Goal: Task Accomplishment & Management: Use online tool/utility

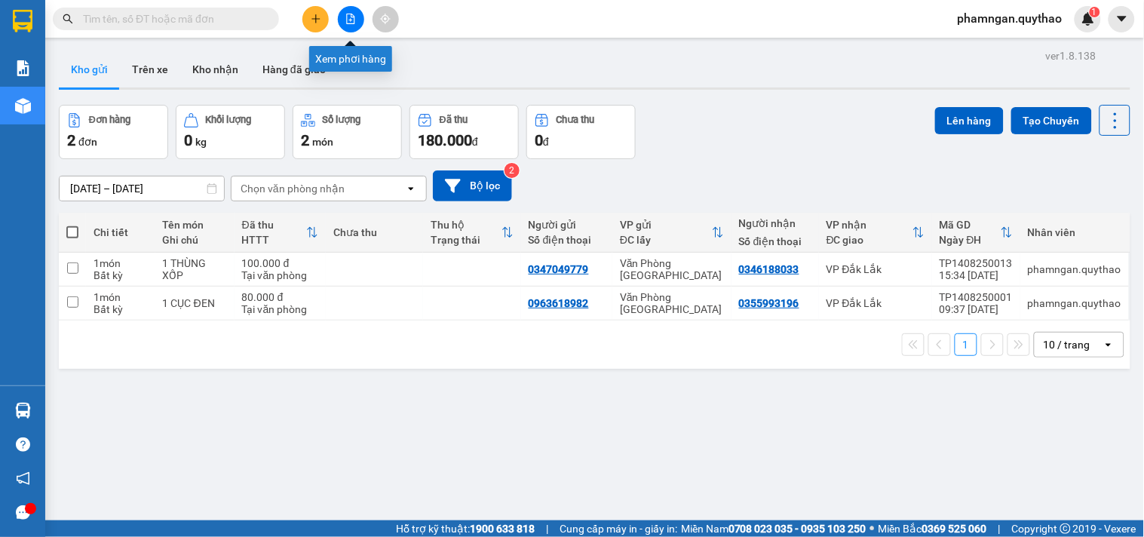
click at [357, 23] on button at bounding box center [351, 19] width 26 height 26
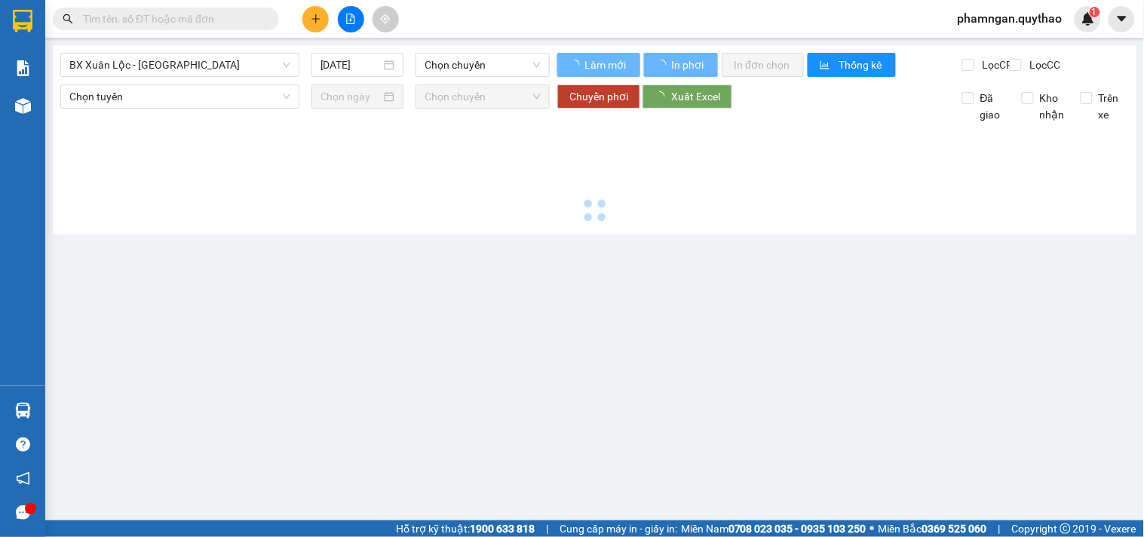
type input "15/08/2025"
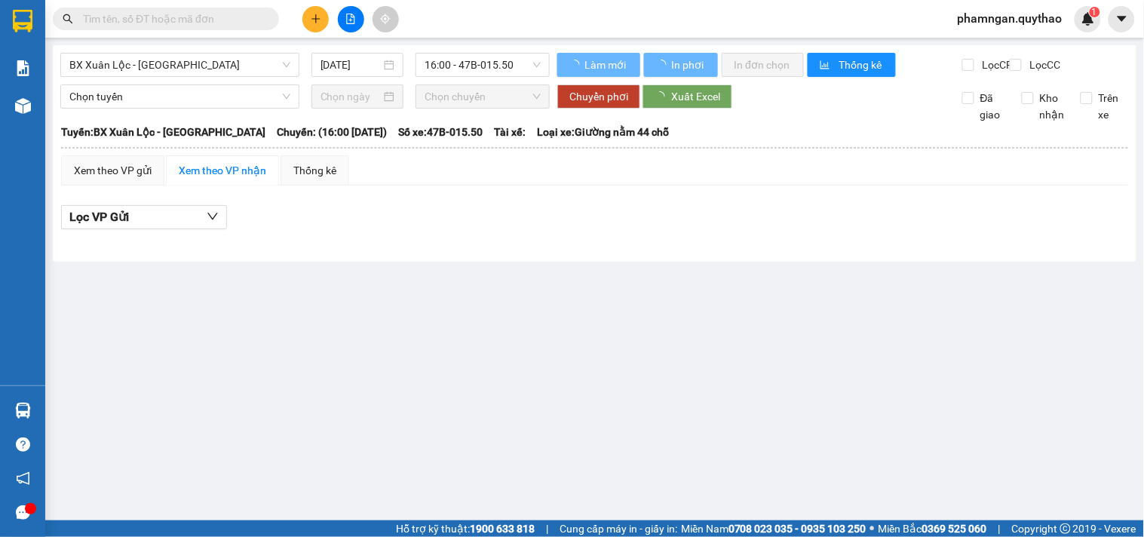
click at [200, 20] on input "text" at bounding box center [172, 19] width 178 height 17
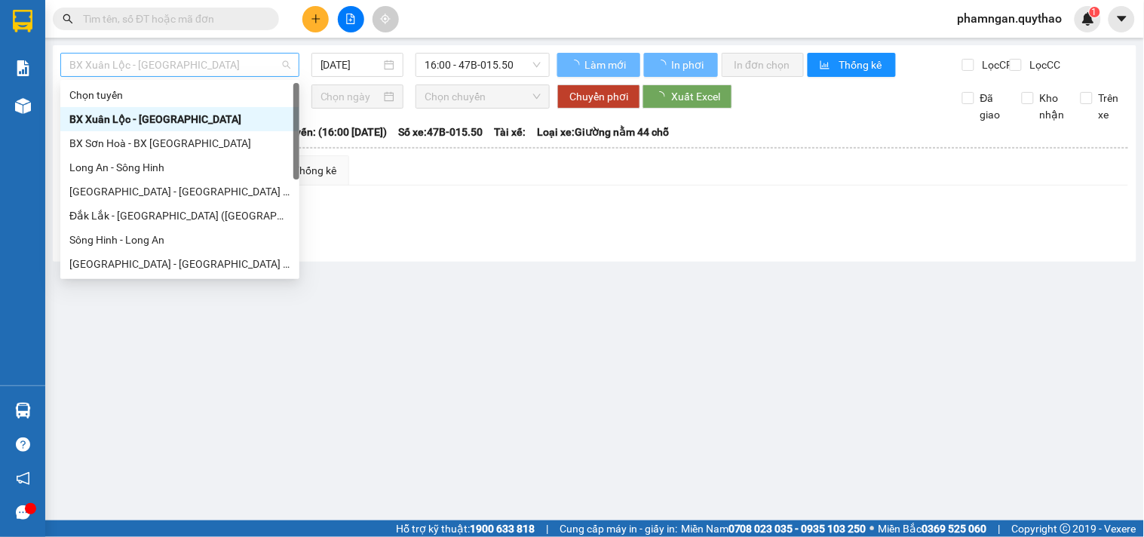
click at [181, 64] on span "BX Xuân Lộc - BX Sơn Hoà" at bounding box center [179, 65] width 221 height 23
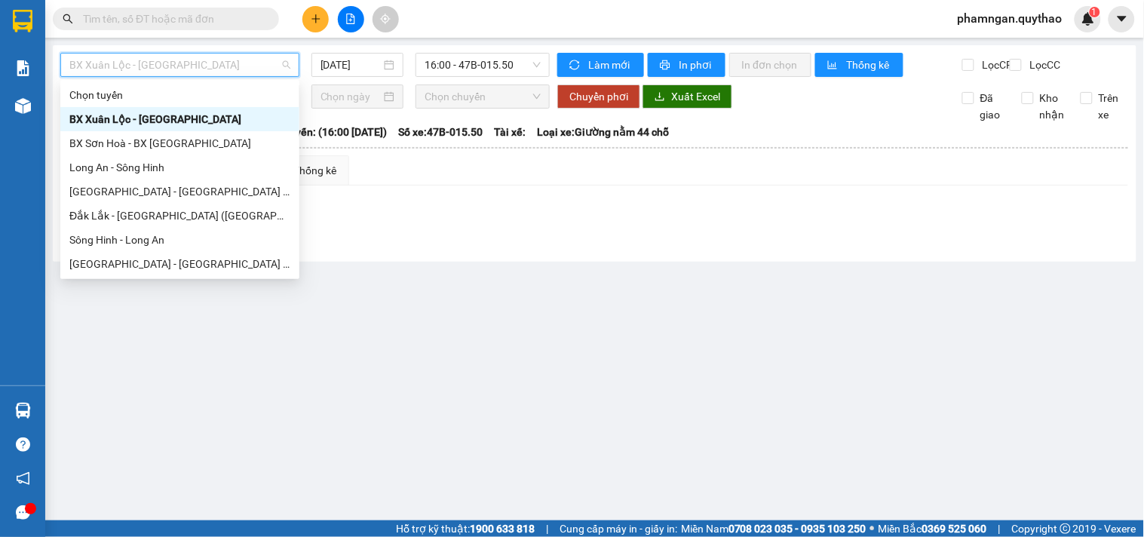
scroll to position [84, 0]
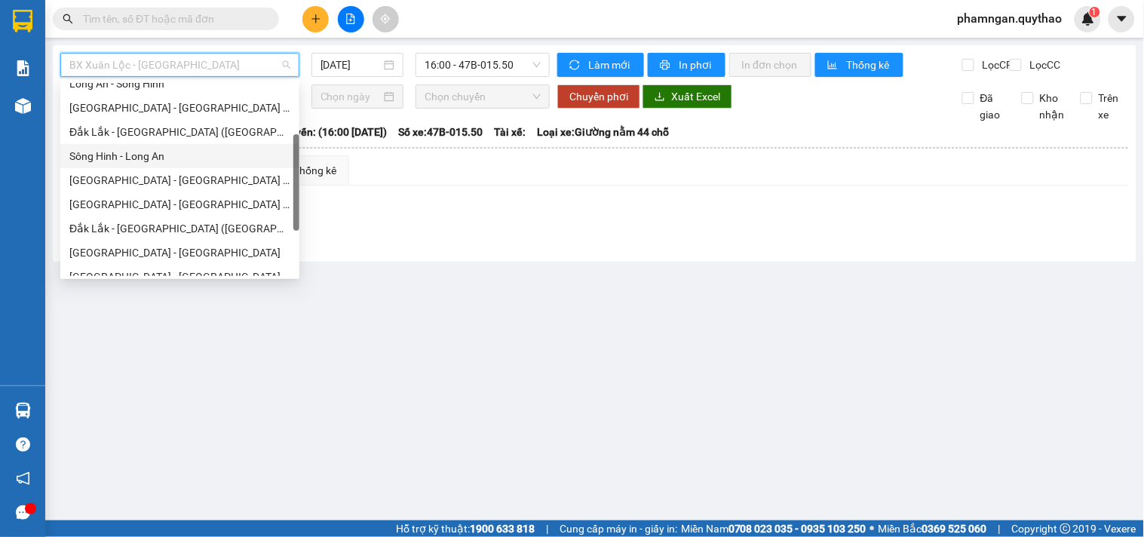
click at [122, 157] on div "Sông Hinh - Long An" at bounding box center [179, 156] width 221 height 17
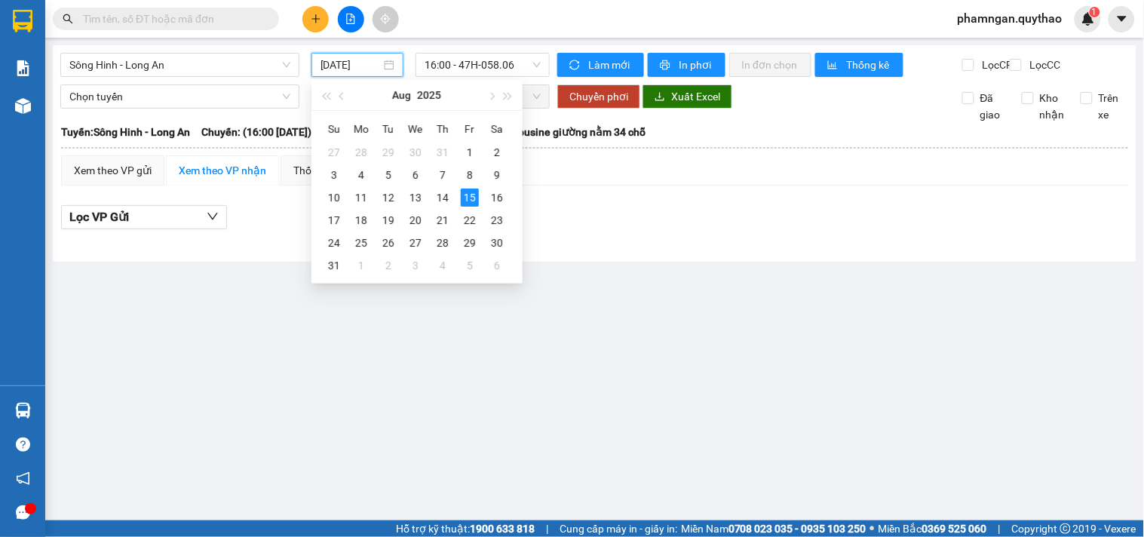
click at [351, 72] on input "15/08/2025" at bounding box center [350, 65] width 61 height 17
click at [438, 204] on div "14" at bounding box center [442, 197] width 18 height 18
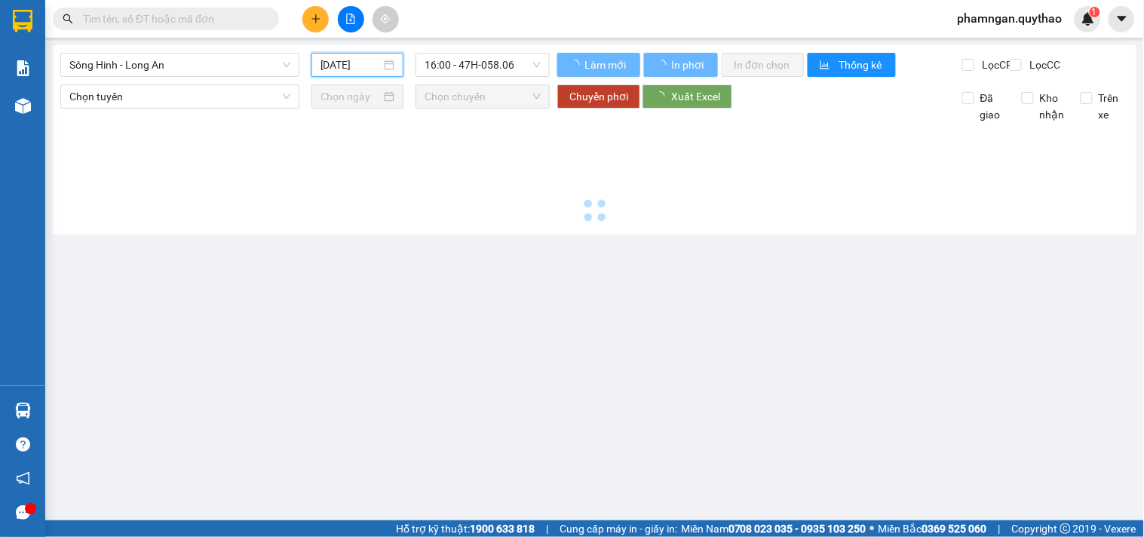
type input "14/08/2025"
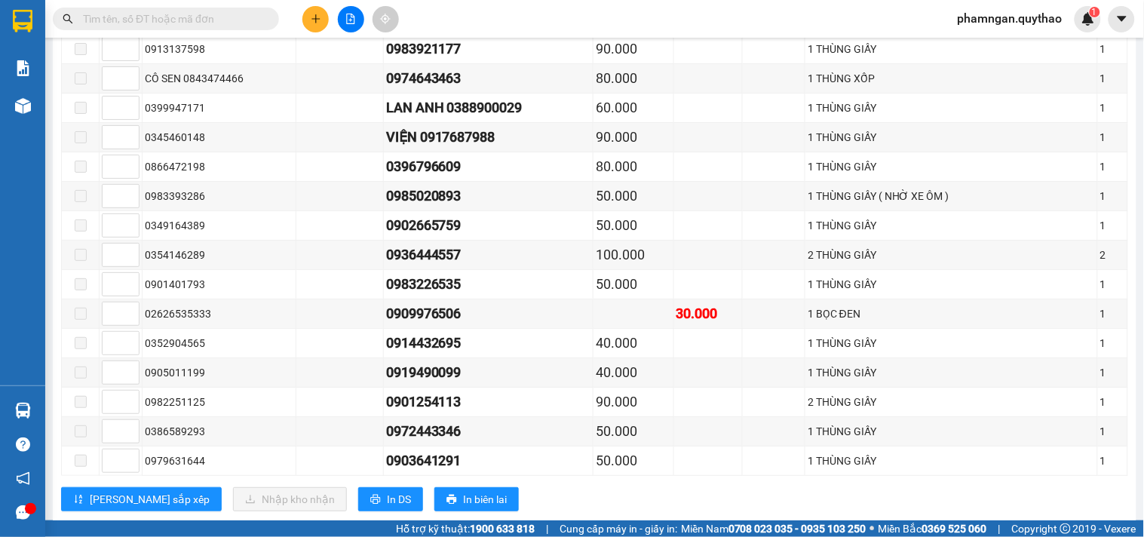
scroll to position [1370, 0]
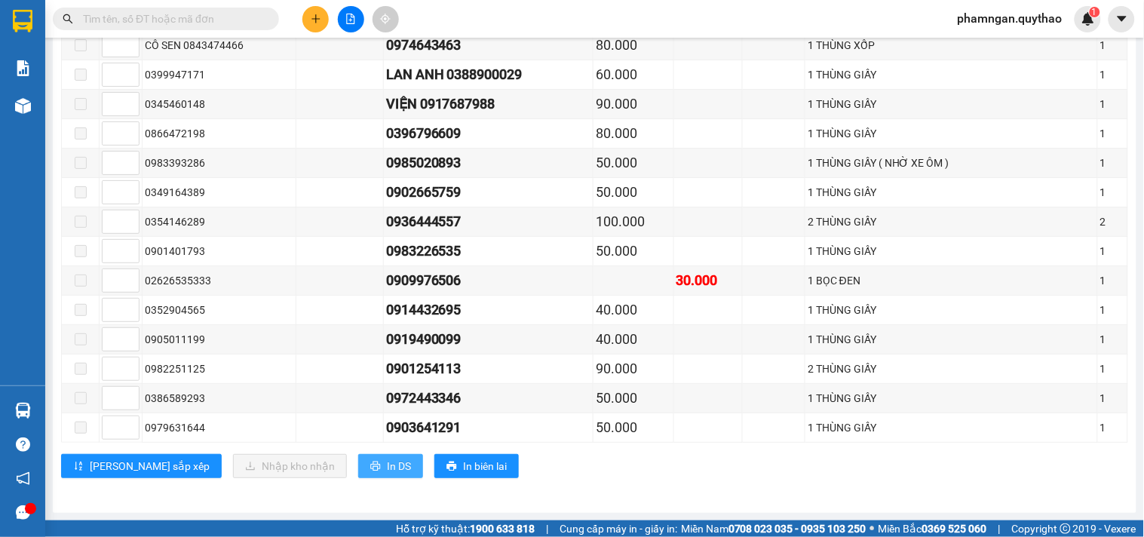
click at [387, 464] on span "In DS" at bounding box center [399, 466] width 24 height 17
